Goal: Task Accomplishment & Management: Manage account settings

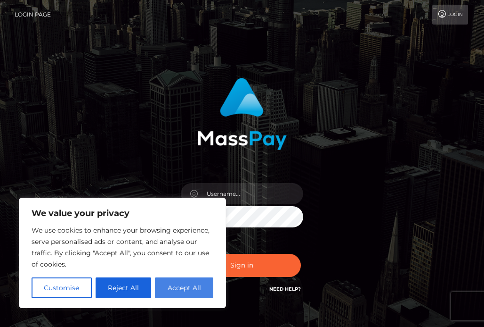
click at [179, 286] on button "Accept All" at bounding box center [184, 287] width 58 height 21
checkbox input "true"
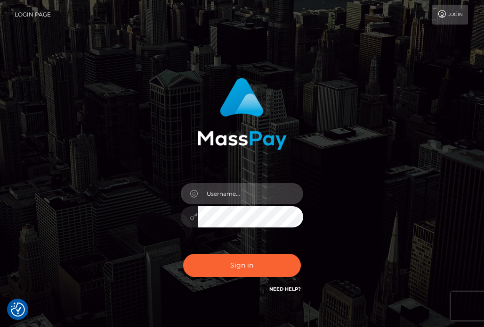
click at [217, 197] on input "text" at bounding box center [251, 193] width 106 height 21
type input "hellstransangel"
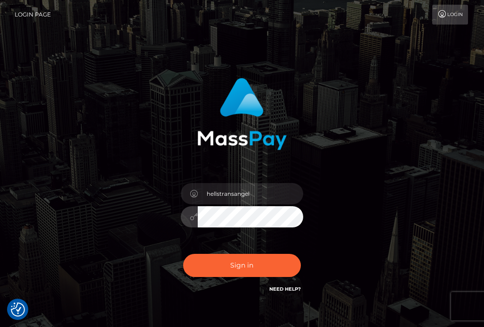
click at [183, 254] on button "Sign in" at bounding box center [242, 265] width 118 height 23
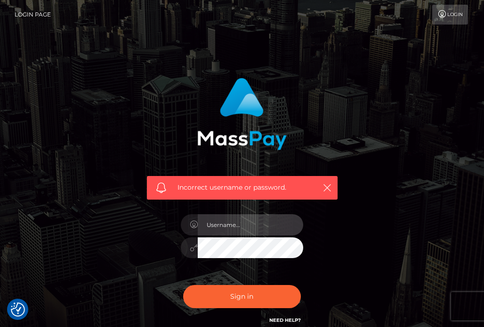
click at [225, 230] on input "text" at bounding box center [251, 224] width 106 height 21
type input "hellstransangel"
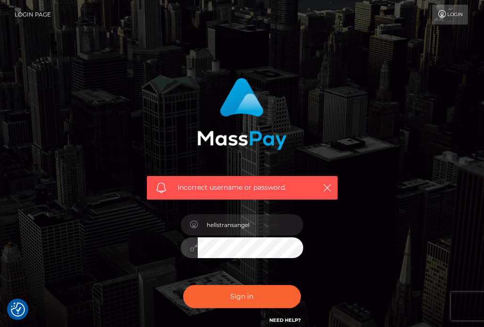
click at [183, 285] on button "Sign in" at bounding box center [242, 296] width 118 height 23
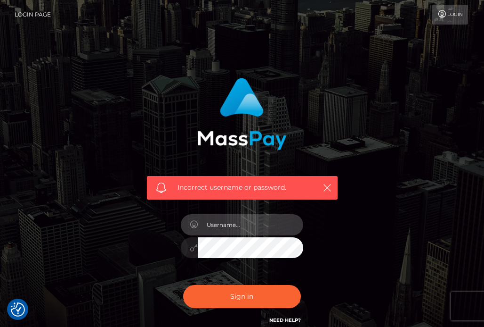
click at [246, 226] on input "text" at bounding box center [251, 224] width 106 height 21
type input "hellstransangel"
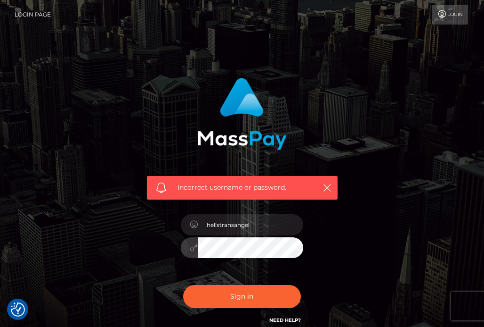
click at [183, 285] on button "Sign in" at bounding box center [242, 296] width 118 height 23
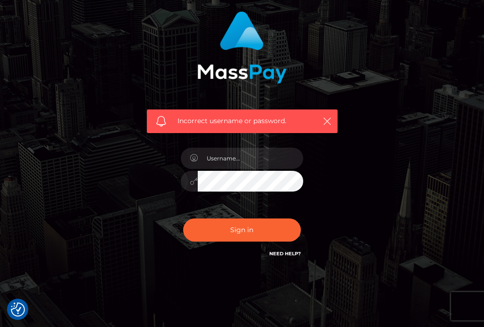
scroll to position [76, 0]
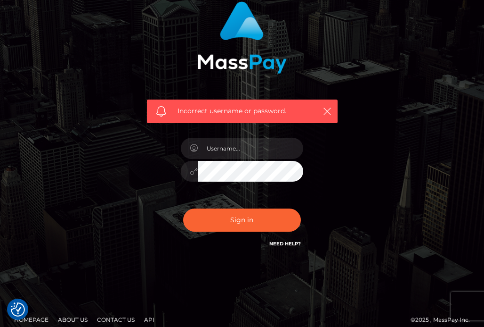
click at [280, 249] on div "Need Help?" at bounding box center [286, 245] width 32 height 12
click at [279, 240] on link "Need Help?" at bounding box center [286, 243] width 32 height 6
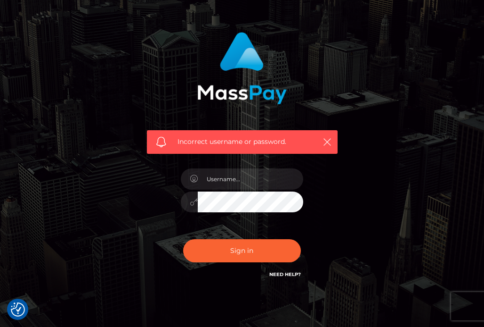
scroll to position [0, 0]
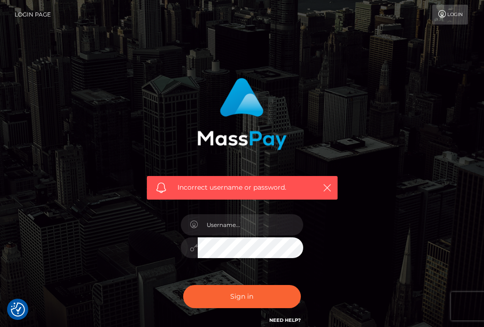
click at [463, 14] on link "Login" at bounding box center [451, 15] width 36 height 20
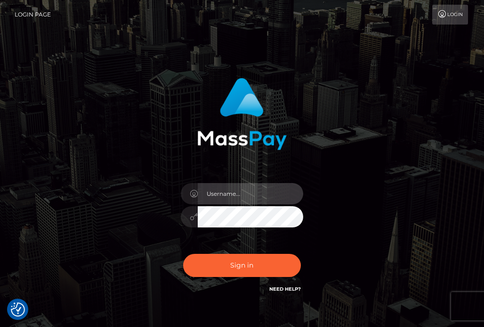
click at [216, 189] on input "text" at bounding box center [251, 193] width 106 height 21
type input "hellstransangel"
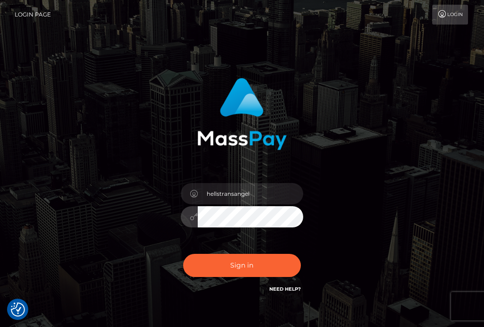
click at [183, 254] on button "Sign in" at bounding box center [242, 265] width 118 height 23
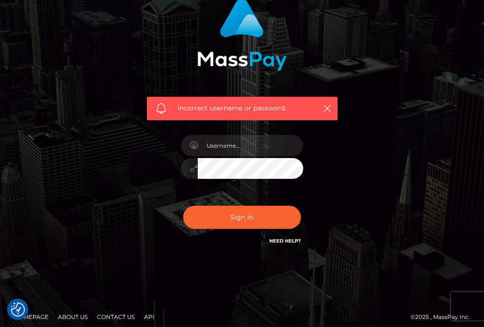
scroll to position [85, 0]
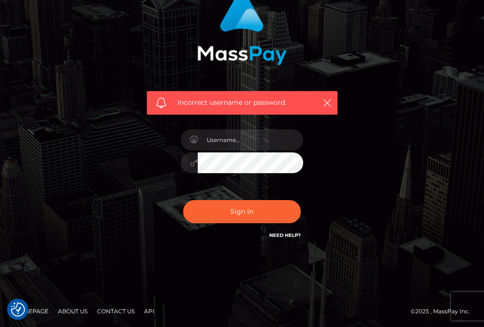
click at [35, 313] on link "Homepage" at bounding box center [31, 310] width 42 height 15
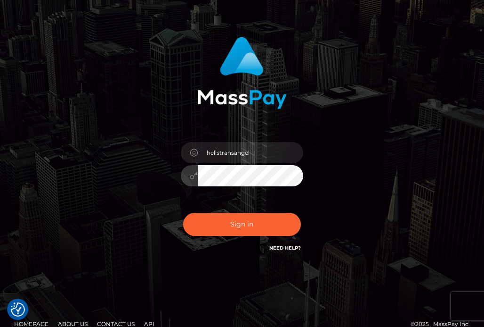
scroll to position [55, 0]
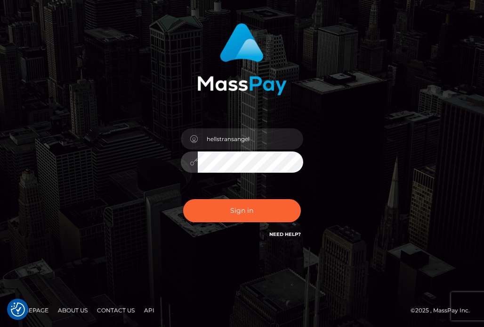
click at [183, 199] on button "Sign in" at bounding box center [242, 210] width 118 height 23
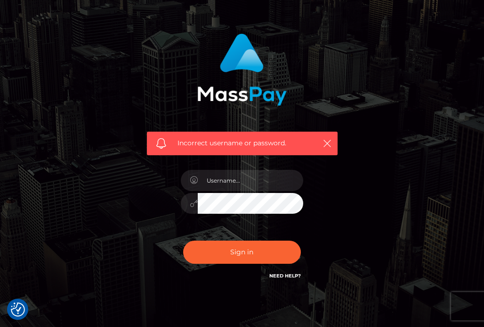
scroll to position [44, 0]
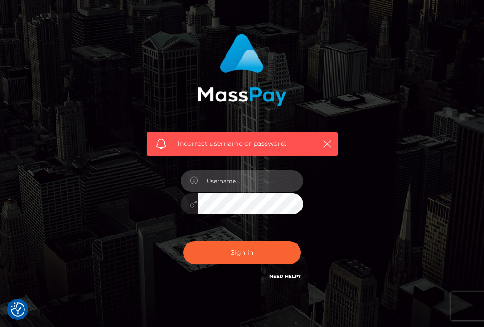
click at [253, 174] on input "text" at bounding box center [251, 180] width 106 height 21
type input "hellstransangel"
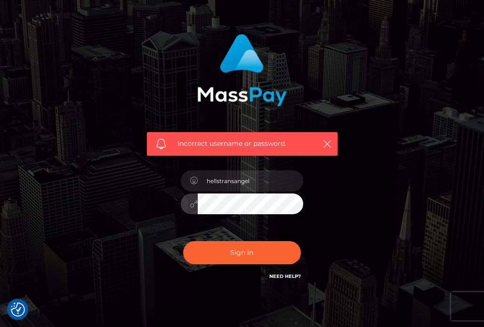
click at [183, 241] on button "Sign in" at bounding box center [242, 252] width 118 height 23
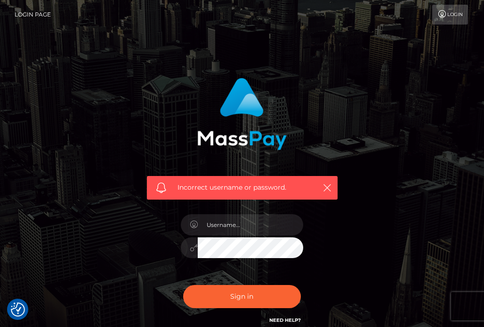
click at [30, 8] on link "Login Page" at bounding box center [33, 15] width 36 height 20
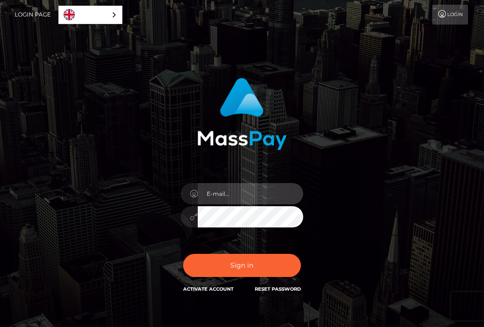
click at [220, 197] on input "email" at bounding box center [251, 193] width 106 height 21
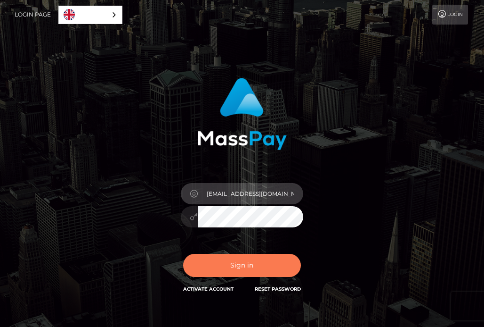
type input "[EMAIL_ADDRESS][DOMAIN_NAME]"
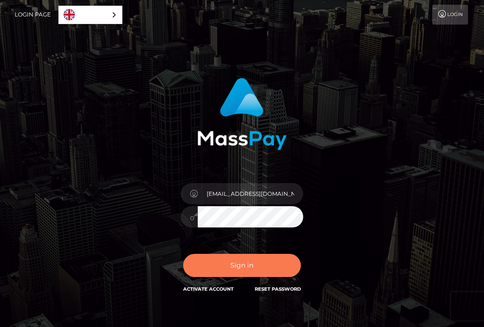
click at [242, 262] on button "Sign in" at bounding box center [242, 265] width 118 height 23
